Goal: Transaction & Acquisition: Purchase product/service

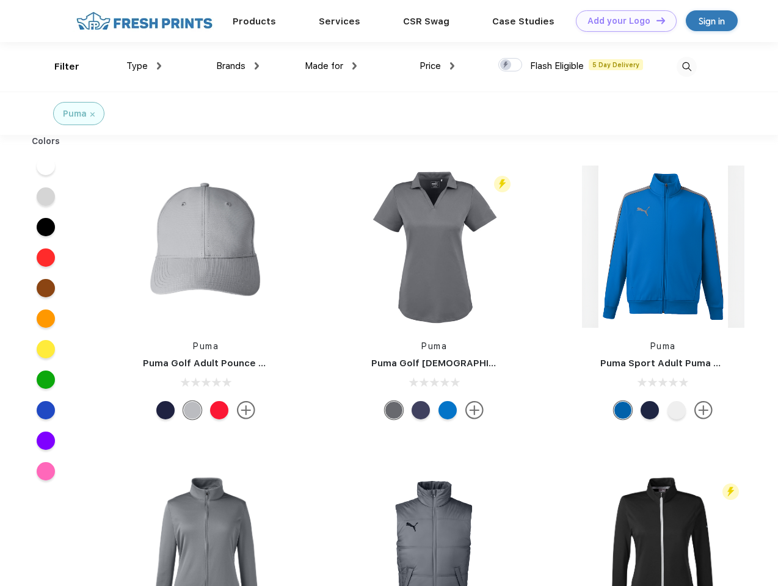
click at [622, 21] on link "Add your Logo Design Tool" at bounding box center [626, 20] width 101 height 21
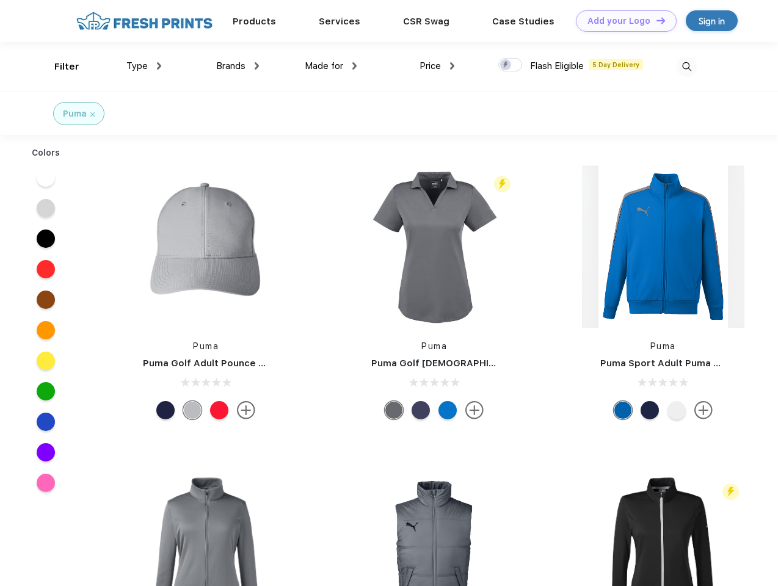
click at [0, 0] on div "Design Tool" at bounding box center [0, 0] width 0 height 0
click at [655, 20] on link "Add your Logo Design Tool" at bounding box center [626, 20] width 101 height 21
click at [59, 67] on div "Filter" at bounding box center [66, 67] width 25 height 14
click at [144, 66] on span "Type" at bounding box center [136, 65] width 21 height 11
click at [238, 66] on span "Brands" at bounding box center [230, 65] width 29 height 11
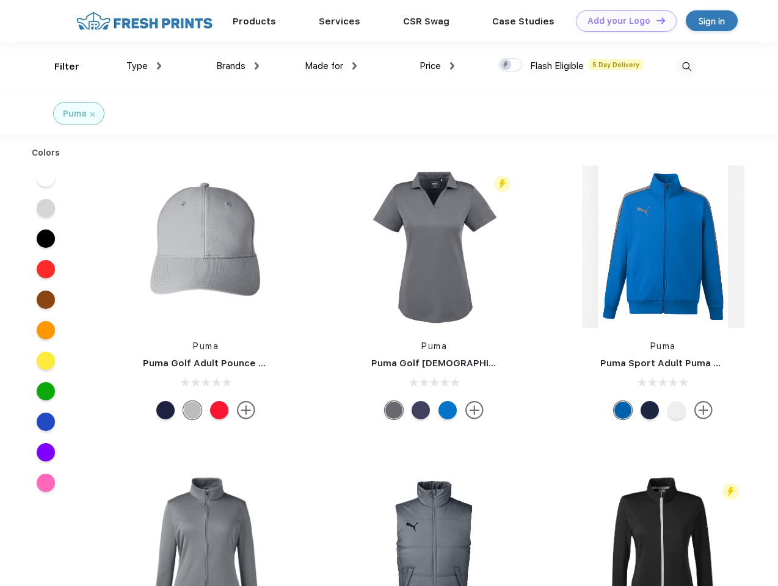
click at [331, 66] on span "Made for" at bounding box center [324, 65] width 38 height 11
click at [437, 66] on span "Price" at bounding box center [429, 65] width 21 height 11
click at [510, 65] on div at bounding box center [510, 64] width 24 height 13
click at [506, 65] on input "checkbox" at bounding box center [502, 61] width 8 height 8
click at [686, 67] on img at bounding box center [687, 67] width 20 height 20
